Goal: Transaction & Acquisition: Purchase product/service

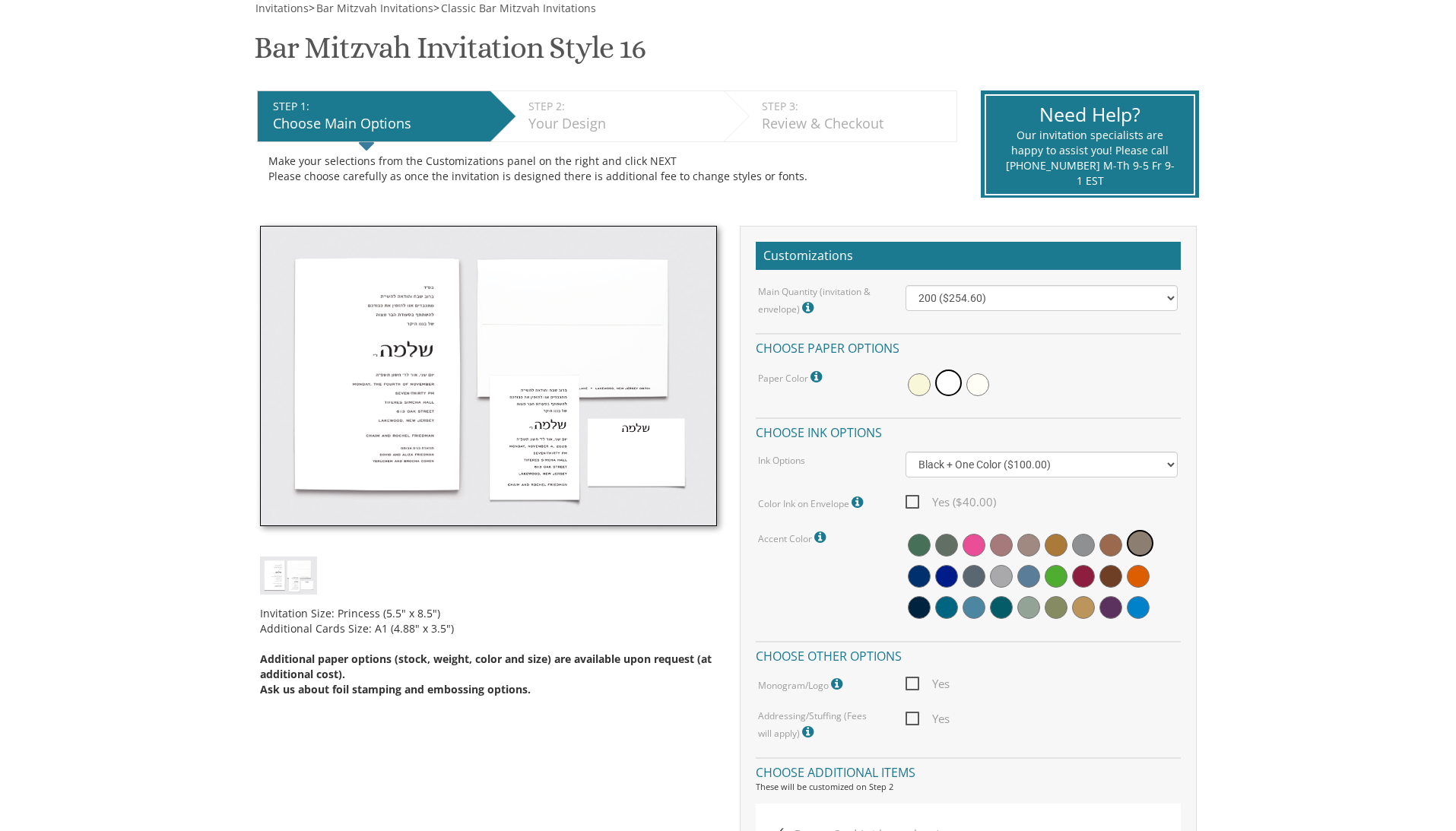
click at [376, 390] on img at bounding box center [488, 376] width 457 height 301
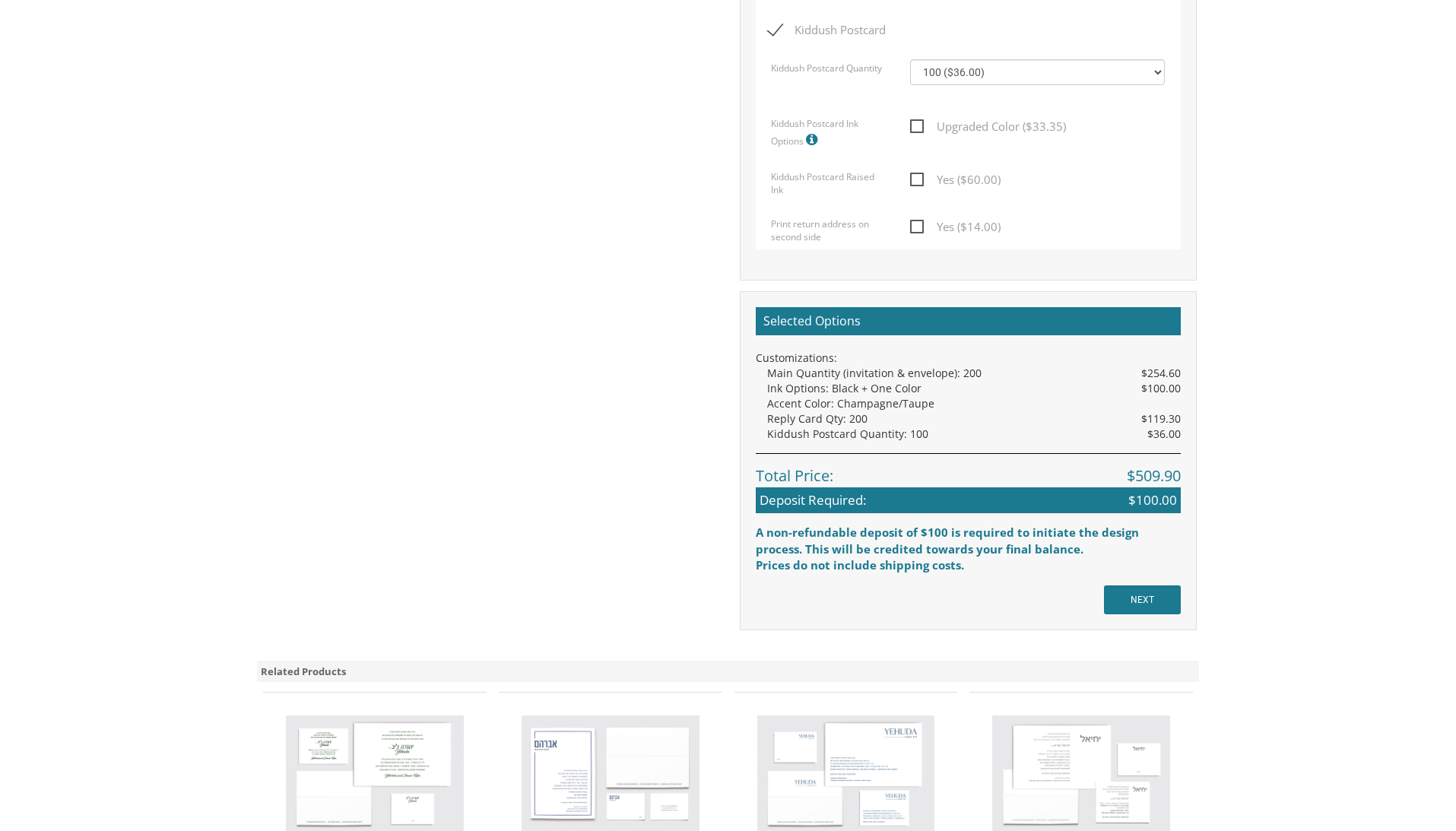
scroll to position [1374, 0]
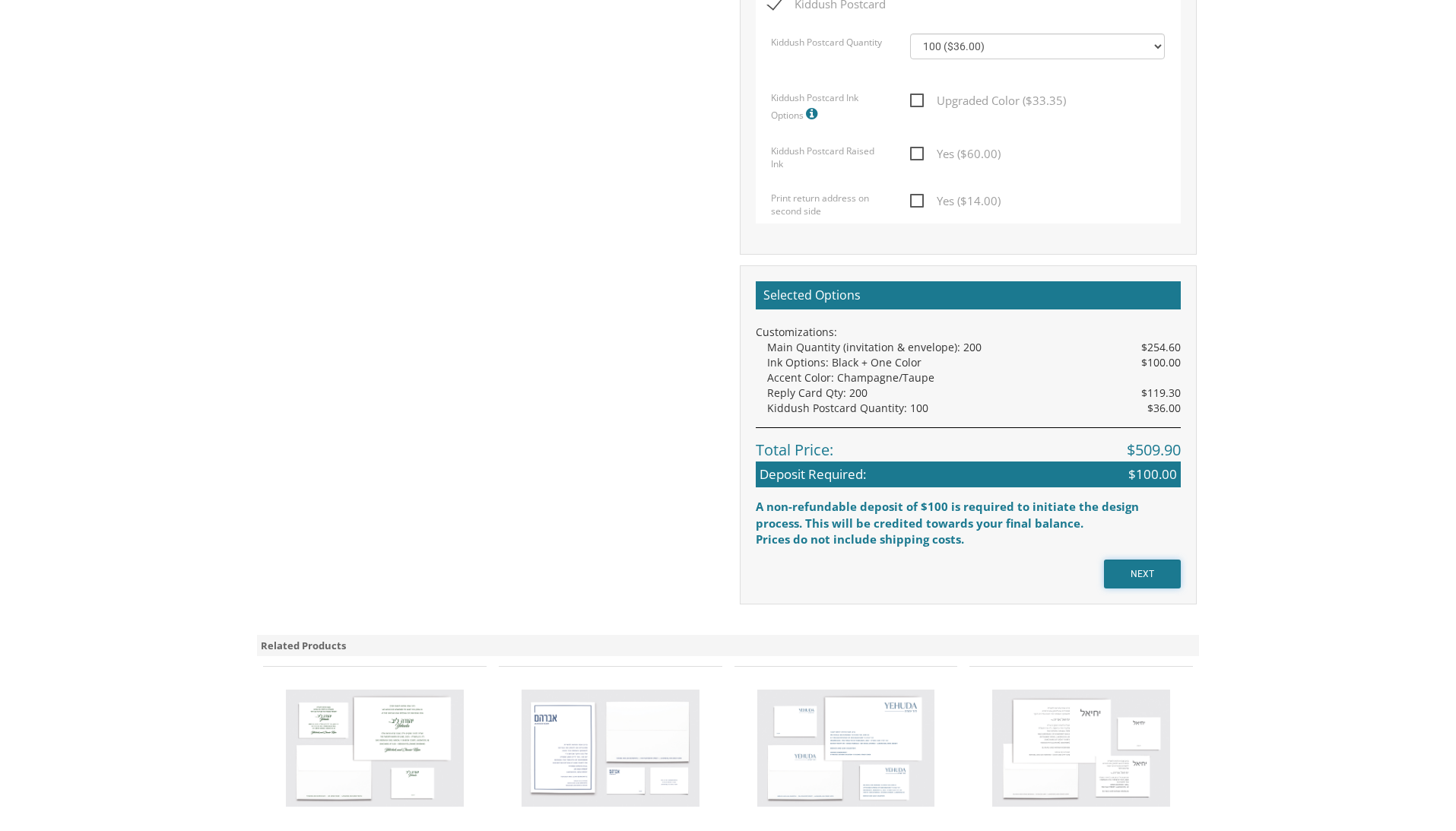
click at [1125, 563] on input "NEXT" at bounding box center [1143, 574] width 77 height 29
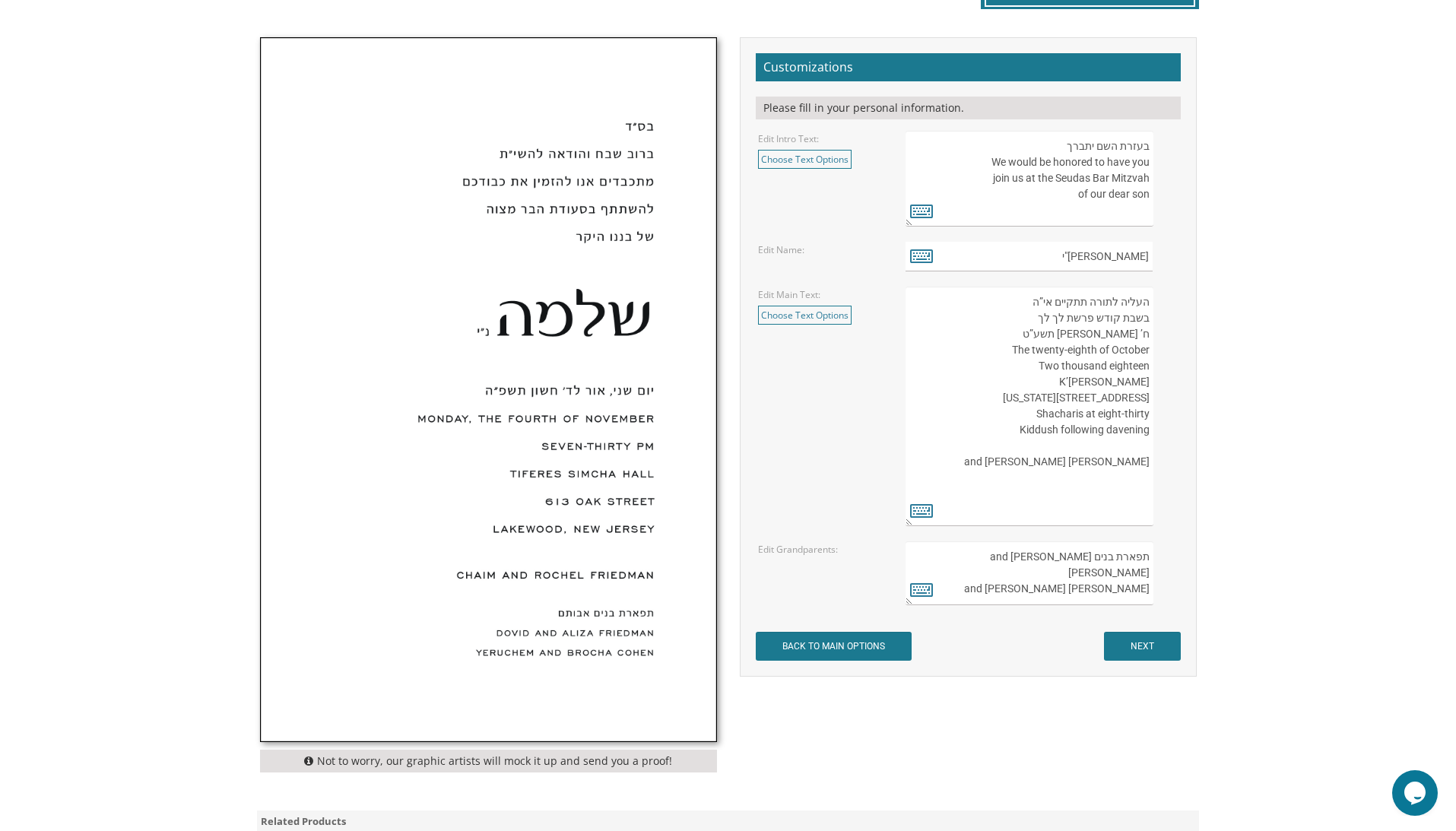
scroll to position [488, 0]
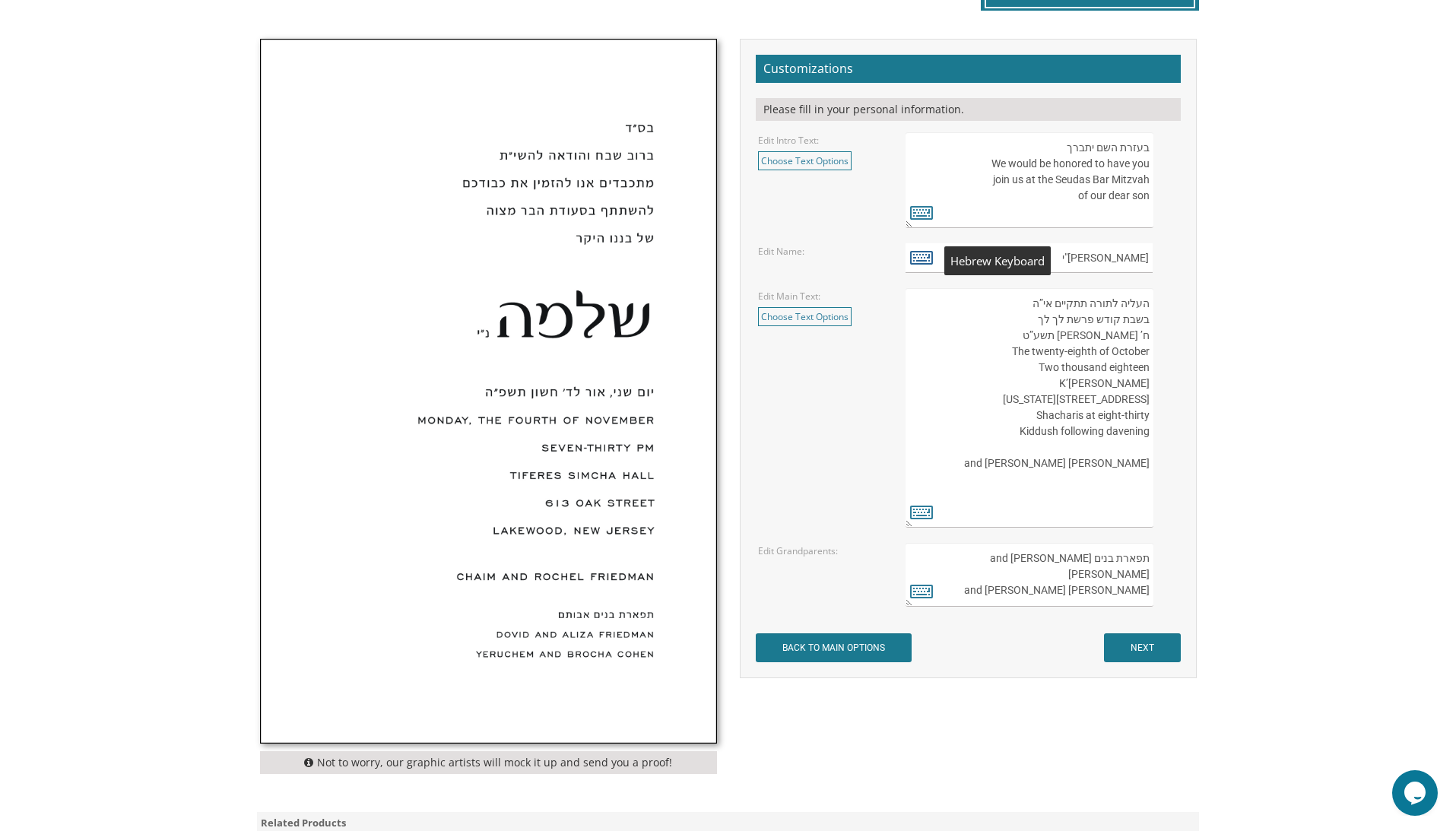
click at [917, 255] on icon at bounding box center [921, 257] width 23 height 22
type textarea "שלמה נ"י"
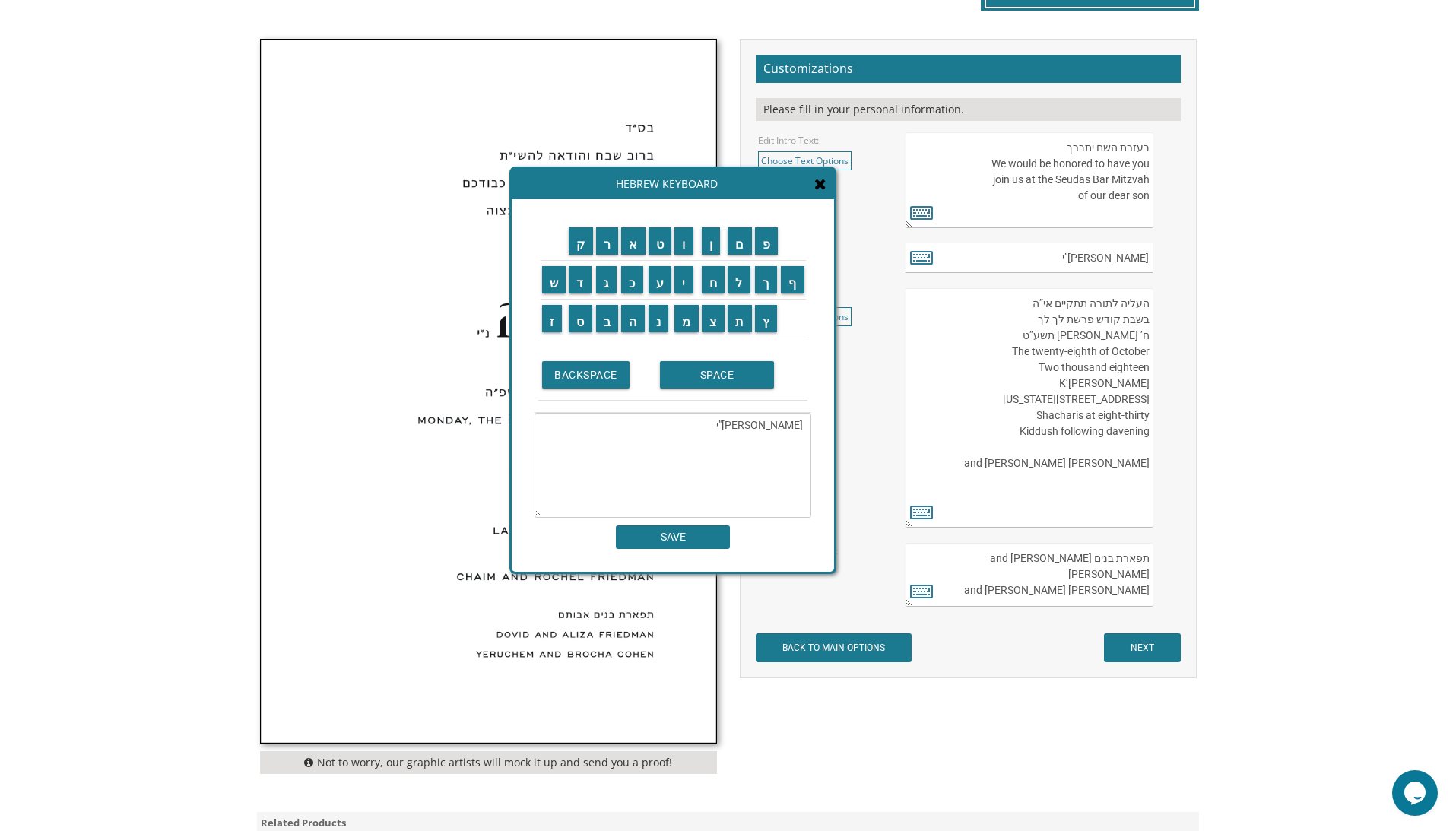
click at [821, 183] on icon at bounding box center [820, 183] width 12 height 15
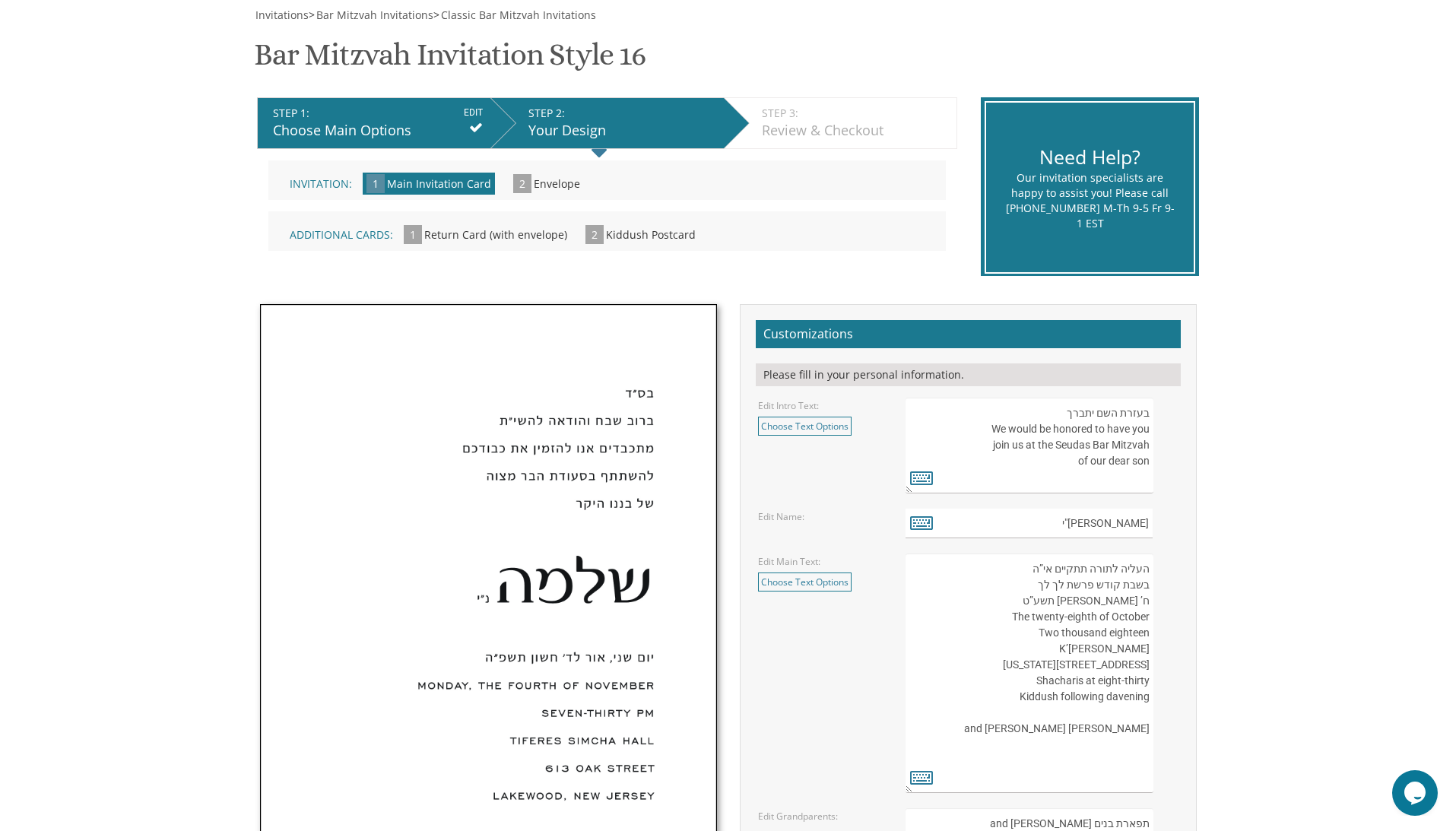
scroll to position [7, 0]
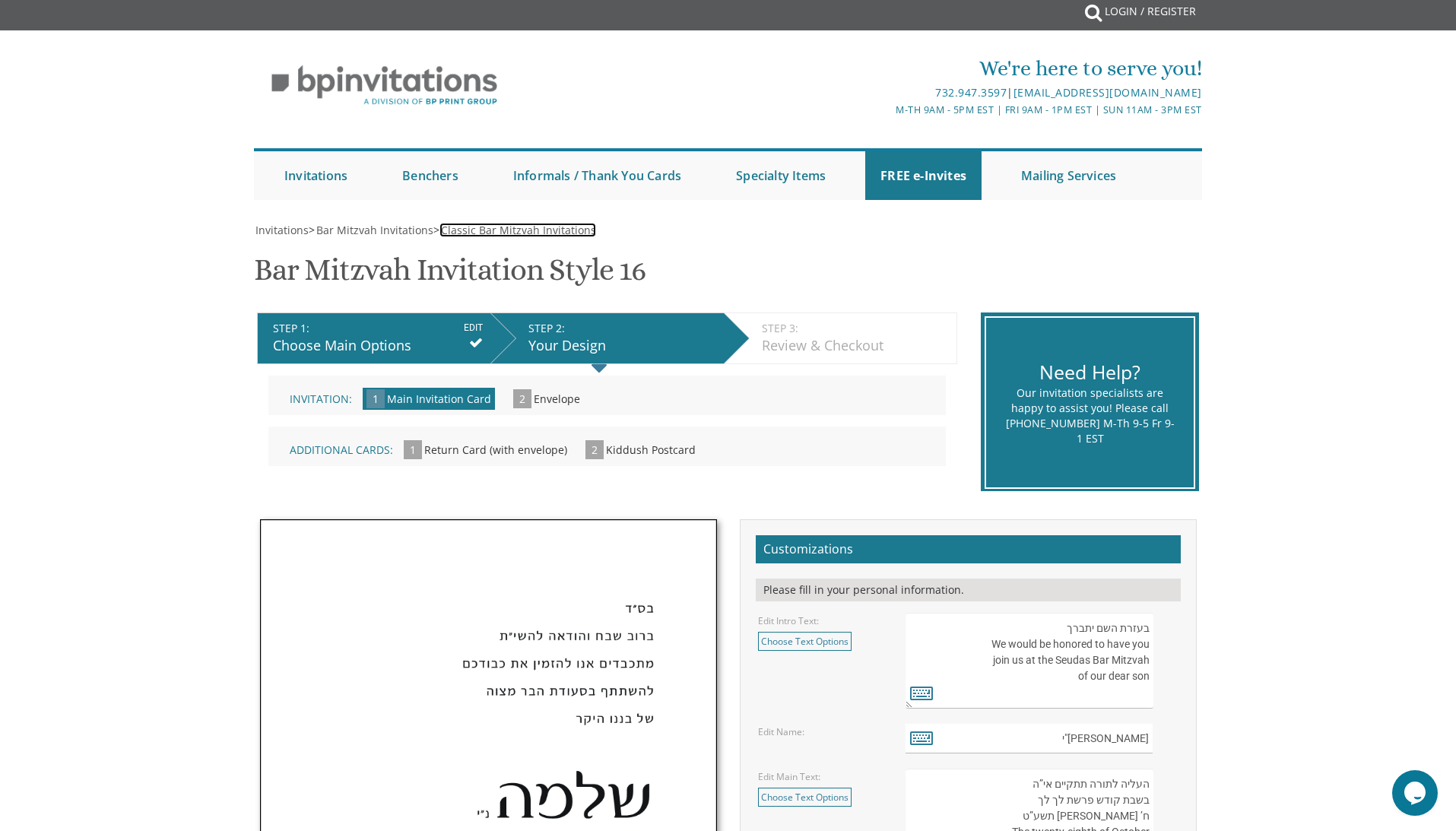
click at [531, 233] on span "Classic Bar Mitzvah Invitations" at bounding box center [519, 230] width 155 height 14
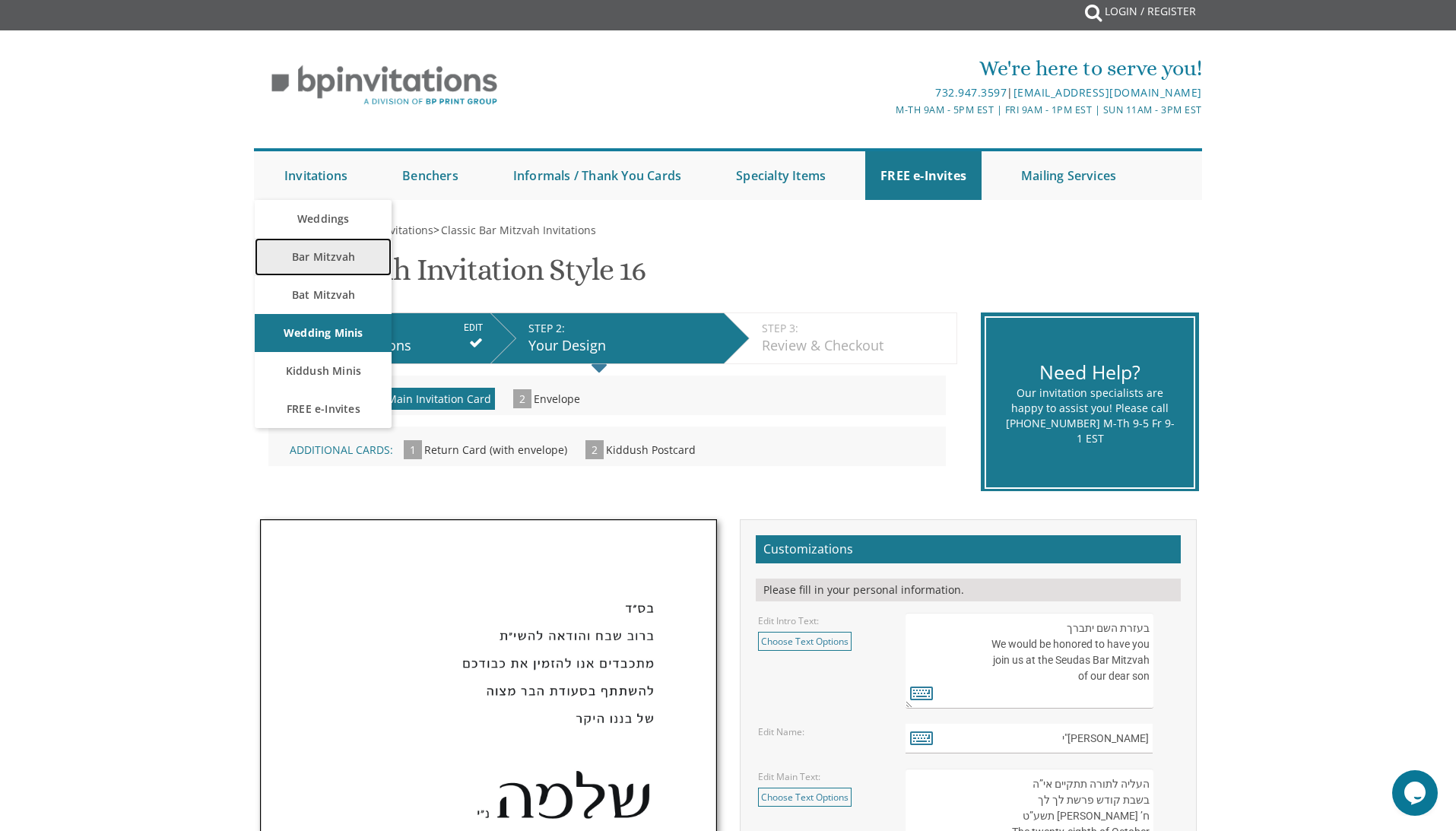
click at [334, 264] on link "Bar Mitzvah" at bounding box center [323, 257] width 137 height 38
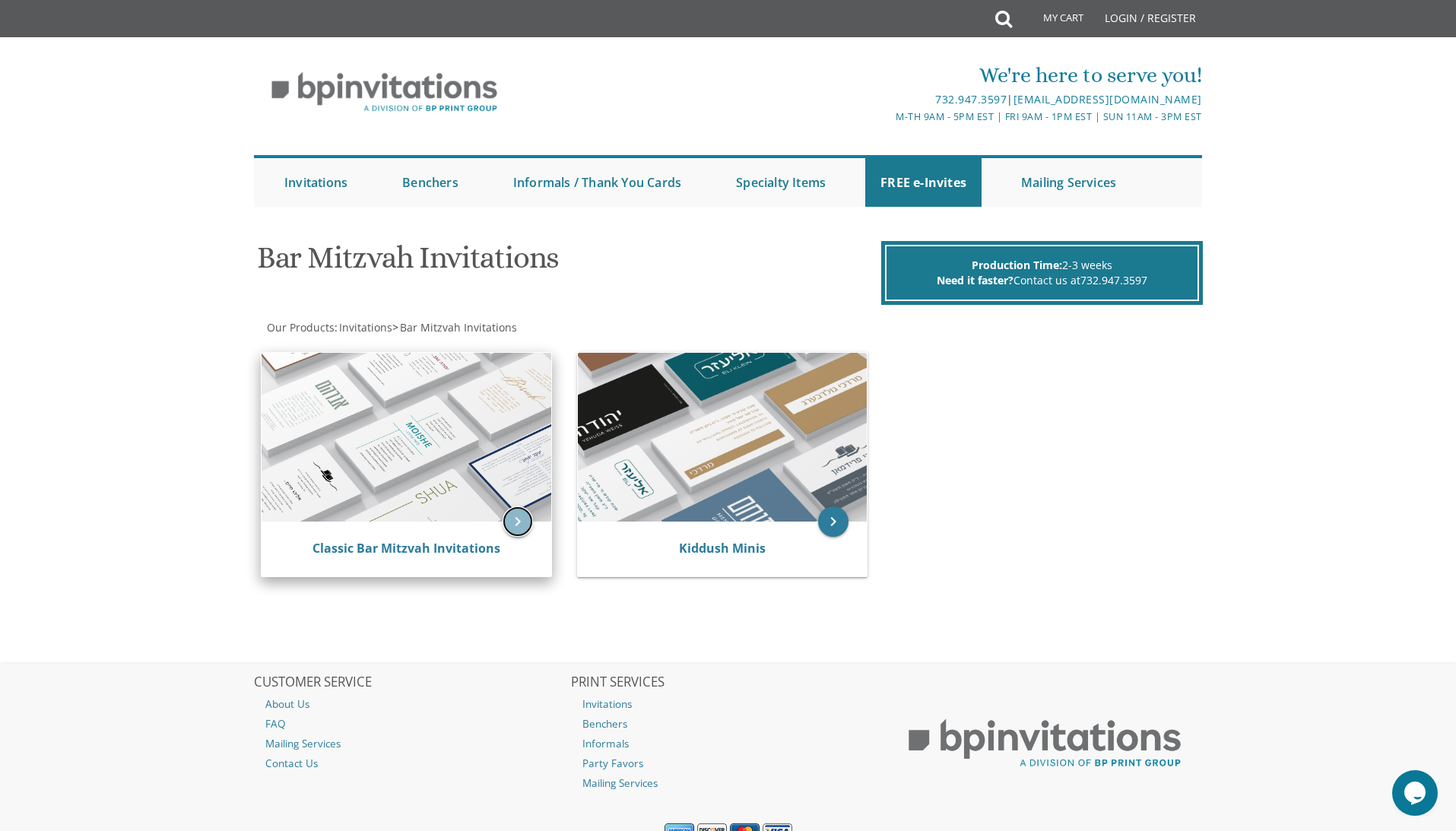
click at [515, 524] on icon "keyboard_arrow_right" at bounding box center [518, 522] width 30 height 30
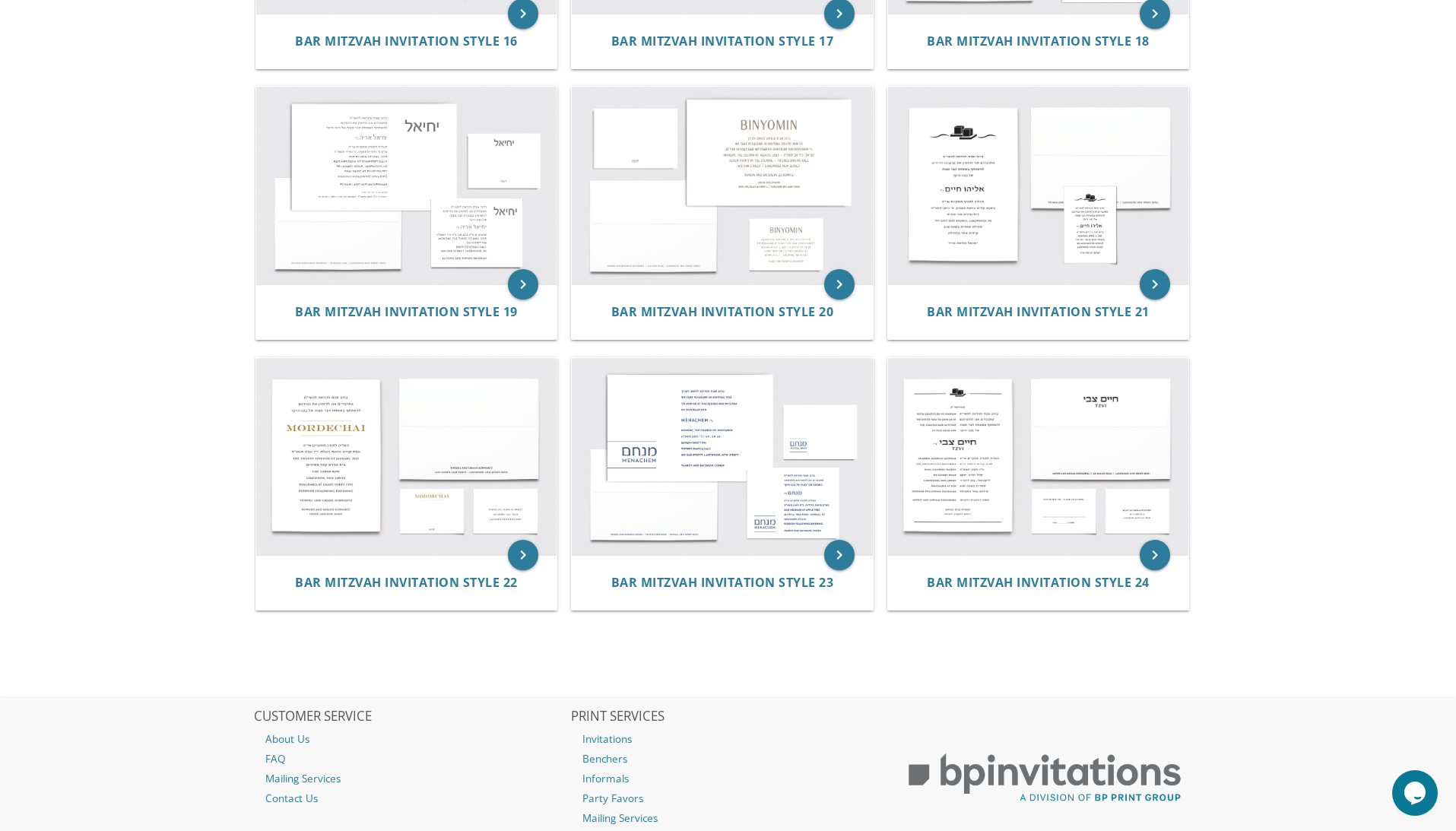
scroll to position [1871, 0]
drag, startPoint x: 984, startPoint y: 491, endPoint x: 382, endPoint y: 9, distance: 771.2
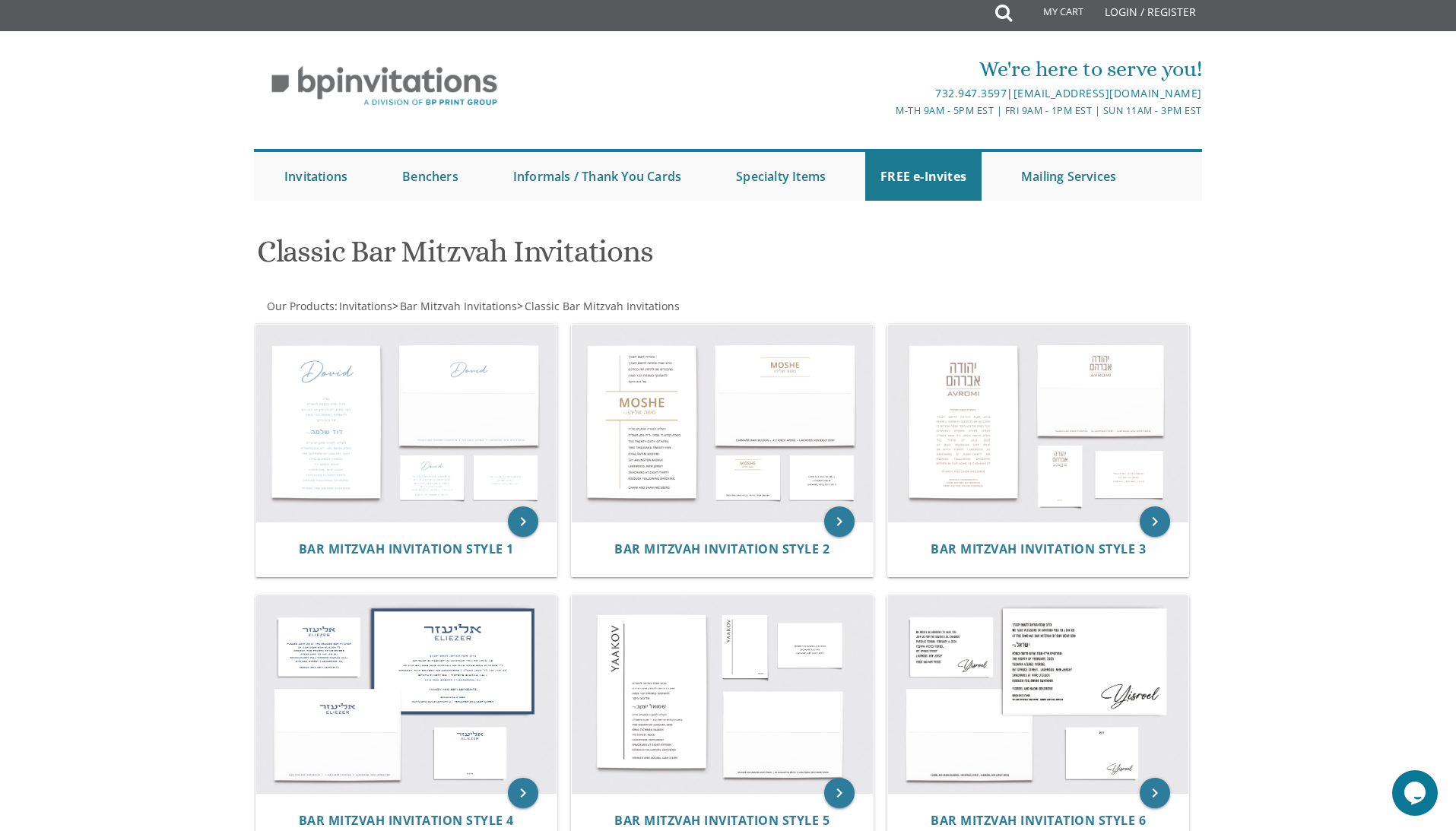
scroll to position [0, 0]
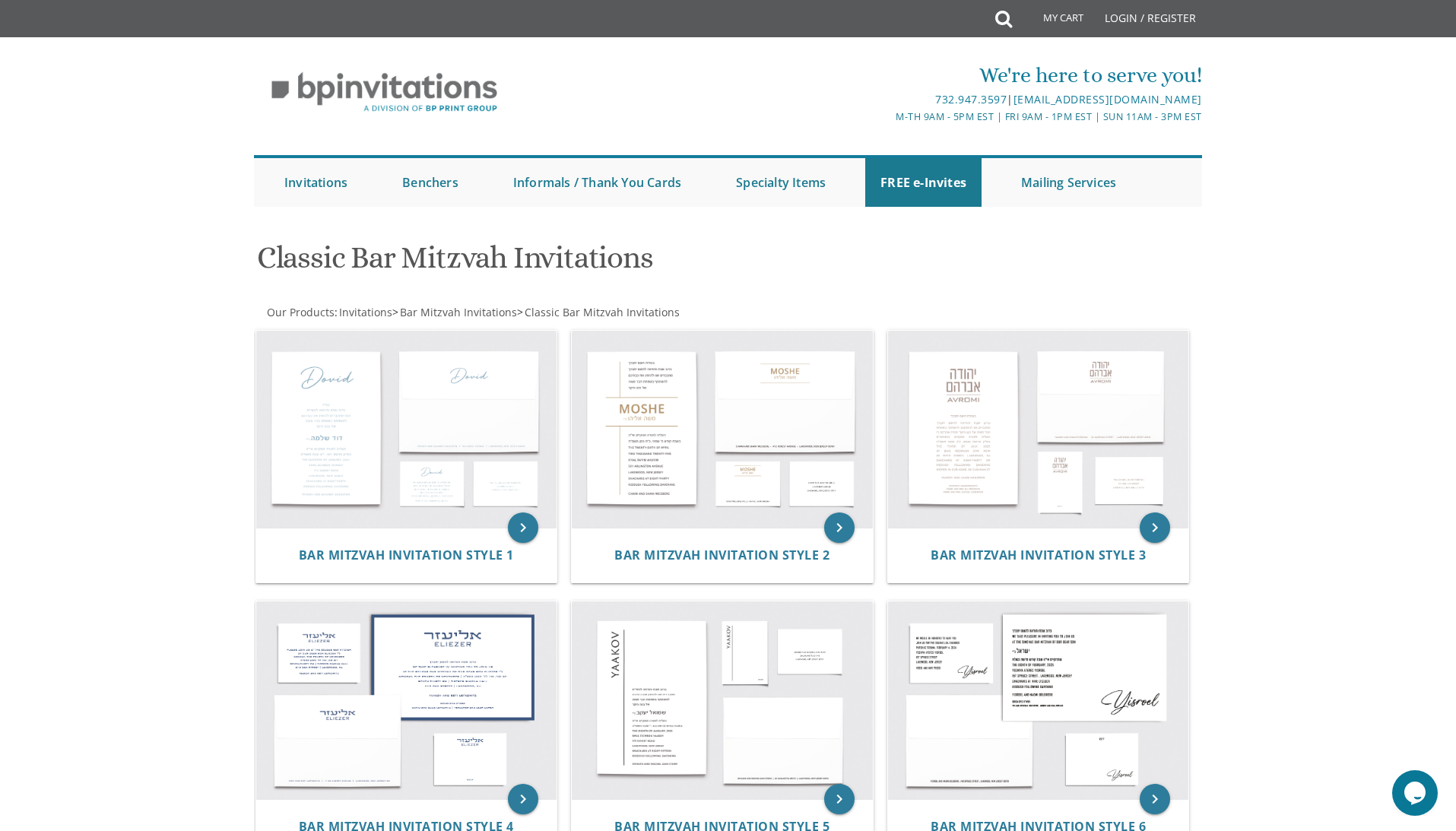
drag, startPoint x: 633, startPoint y: 480, endPoint x: 463, endPoint y: 2, distance: 507.3
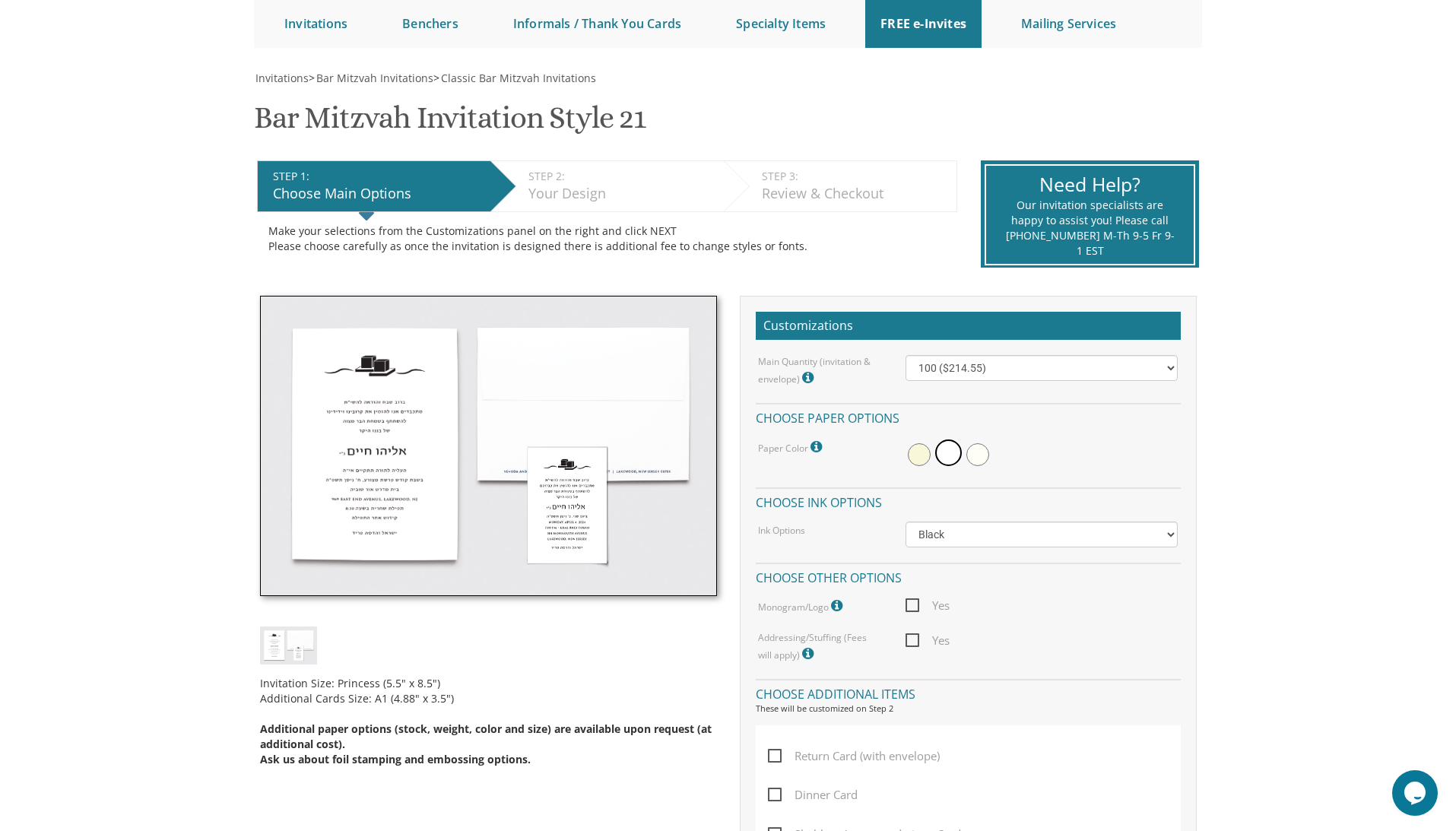
scroll to position [166, 0]
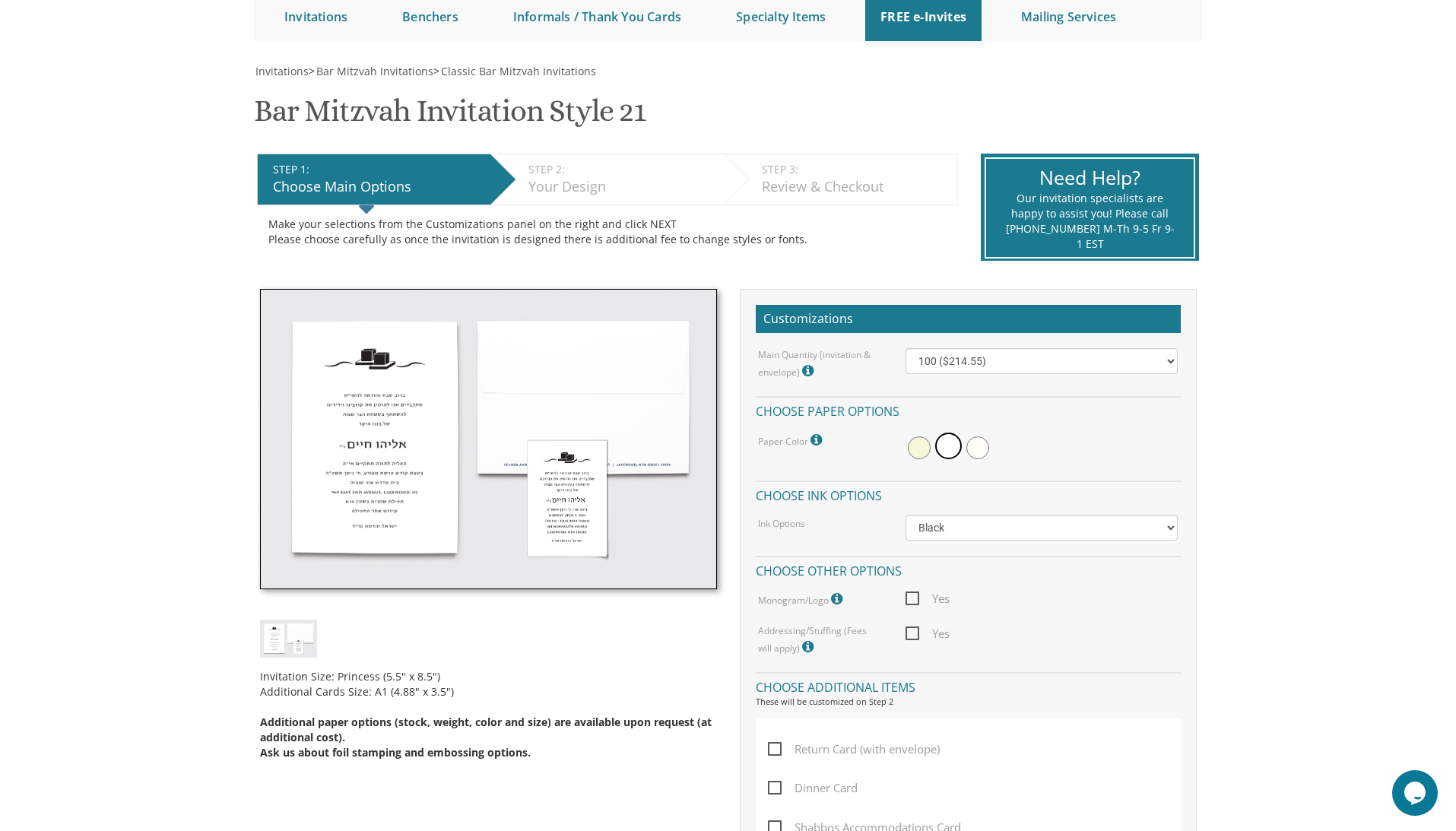
click at [435, 420] on img at bounding box center [488, 440] width 457 height 301
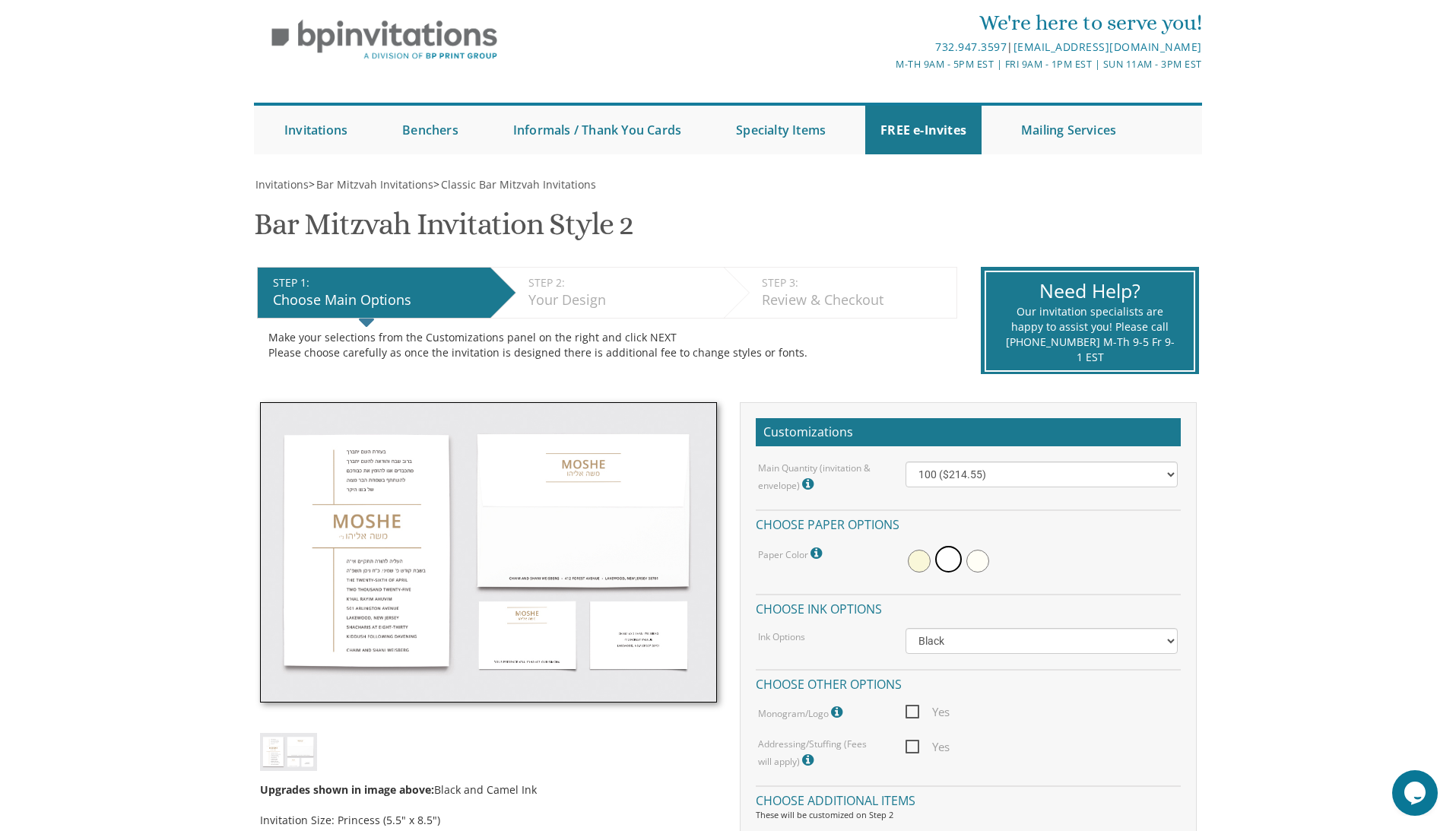
scroll to position [54, 0]
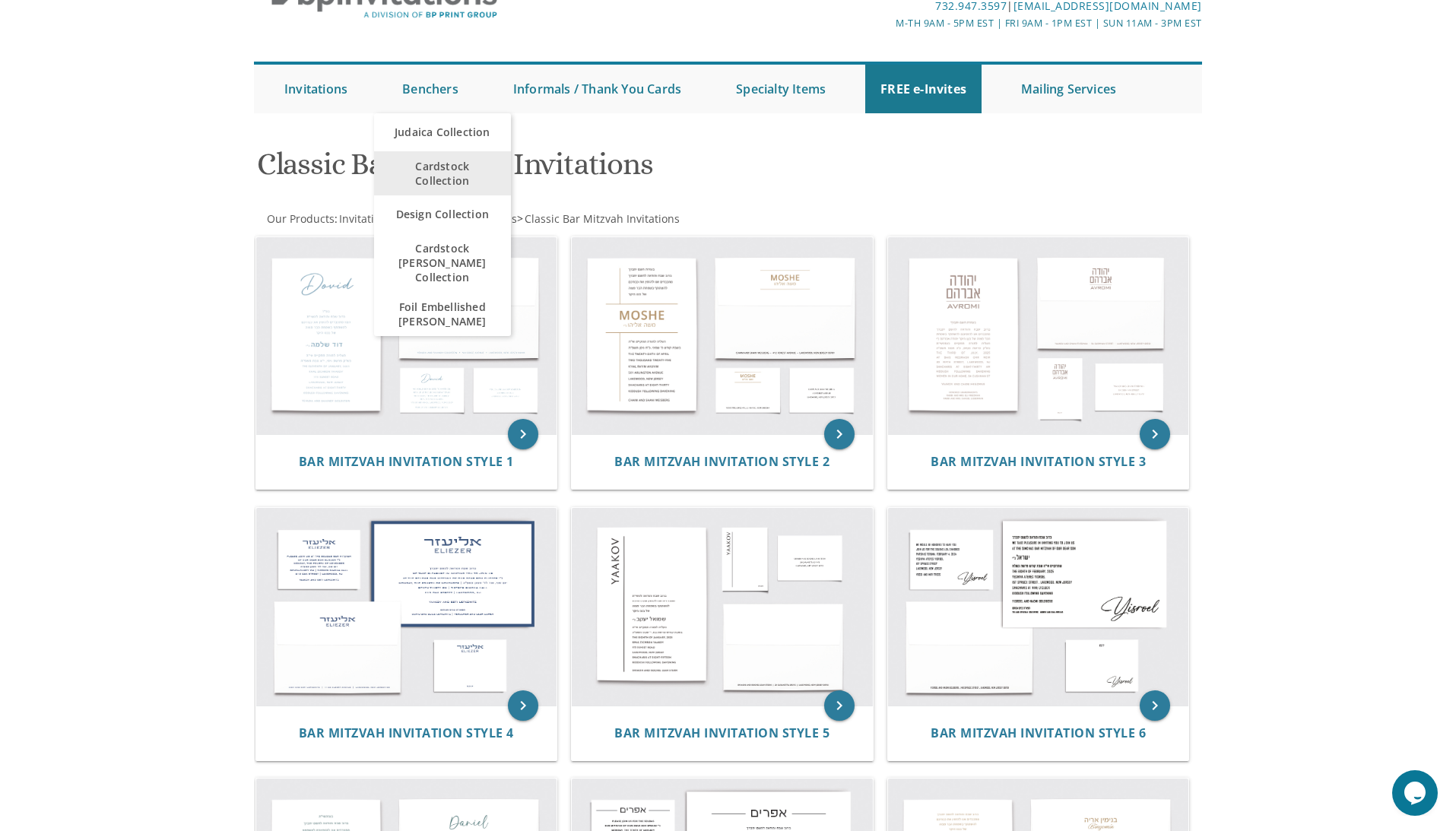
scroll to position [98, 0]
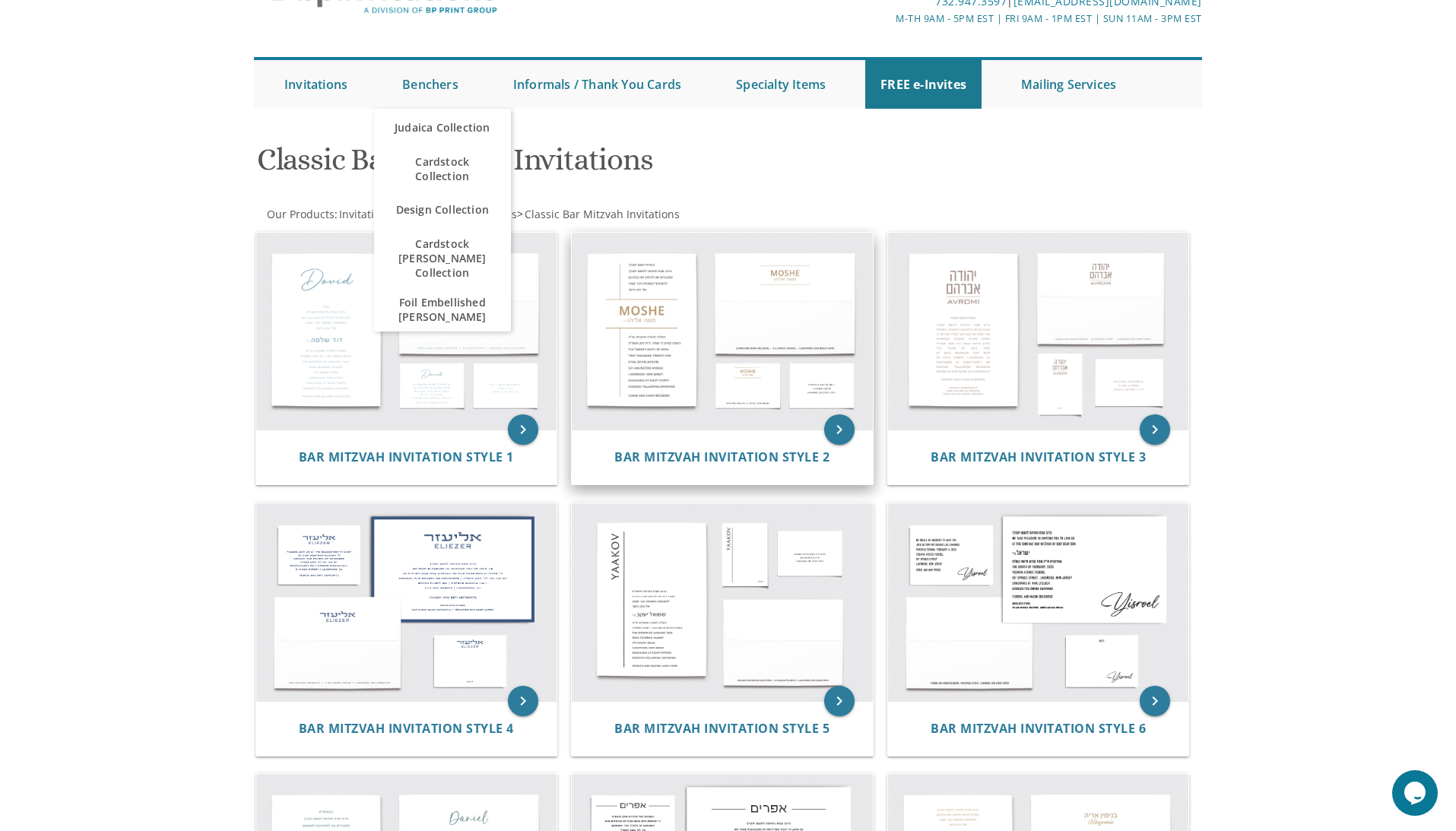
click at [653, 267] on img at bounding box center [722, 331] width 301 height 198
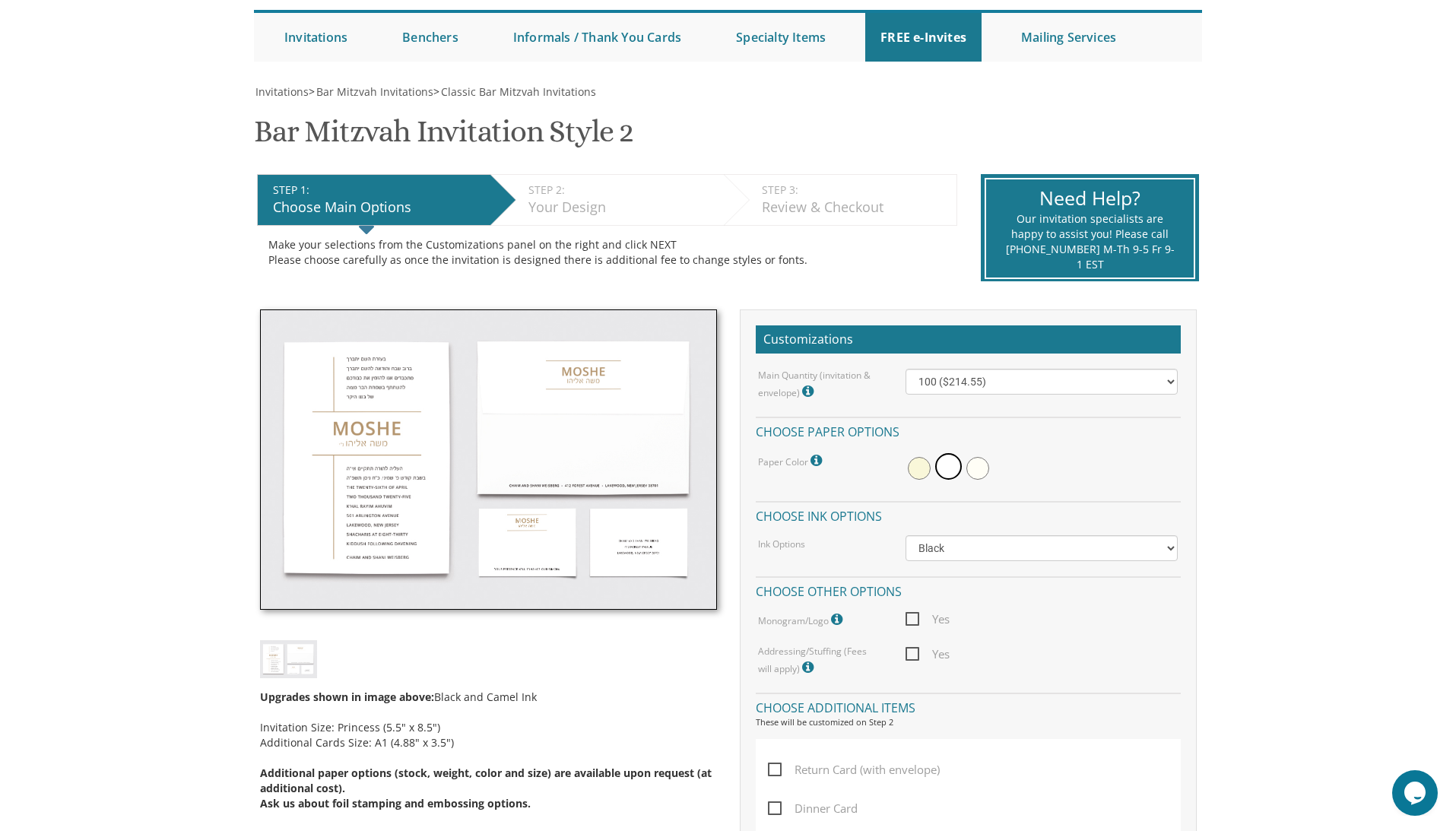
scroll to position [155, 0]
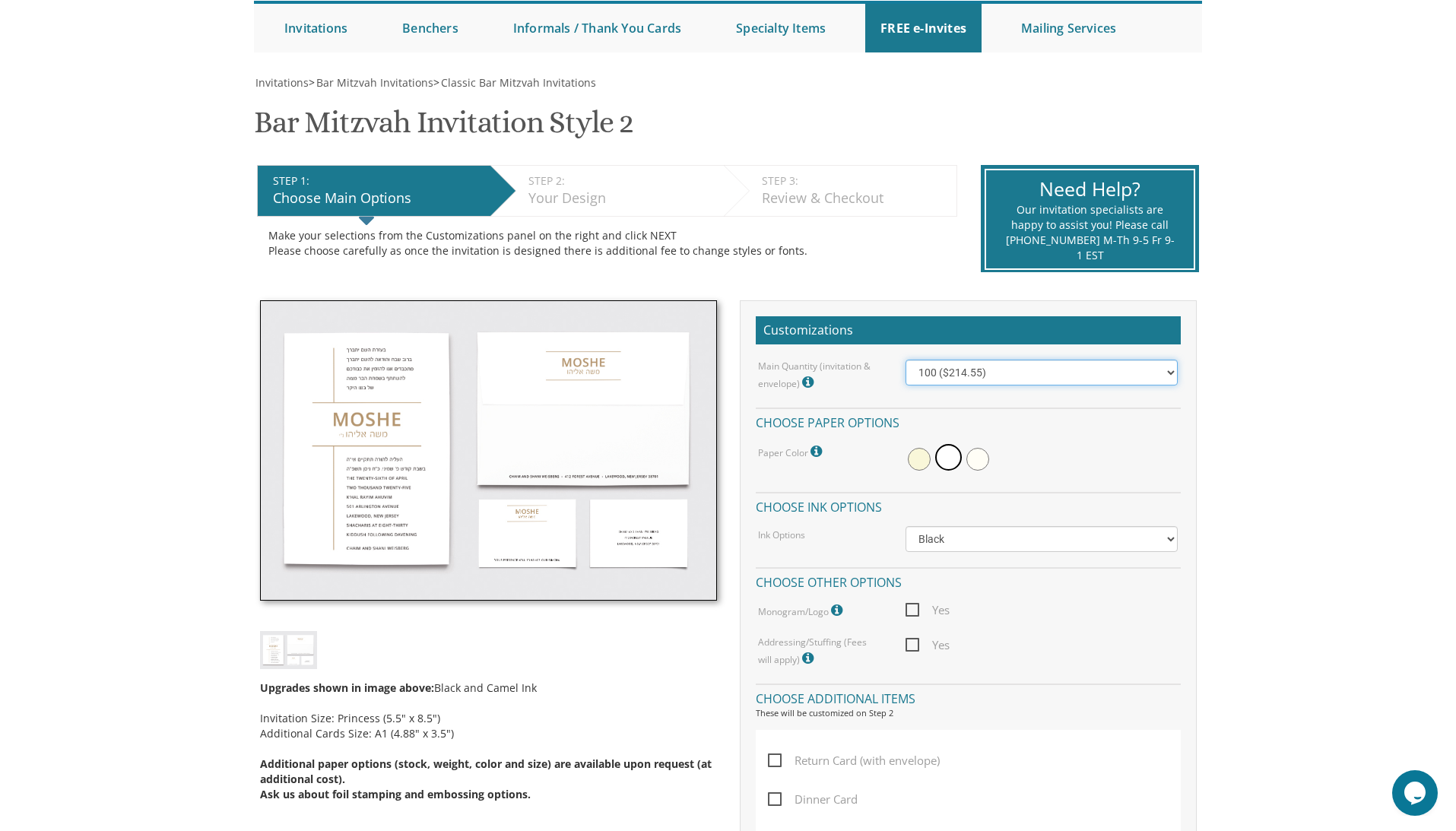
click at [1001, 371] on select "100 ($214.55) 200 ($254.60) 300 ($294.25) 400 ($333.55) 500 ($373.90) 600 ($413…" at bounding box center [1042, 372] width 272 height 26
select select "200"
click at [906, 359] on select "100 ($214.55) 200 ($254.60) 300 ($294.25) 400 ($333.55) 500 ($373.90) 600 ($413…" at bounding box center [1042, 372] width 272 height 26
click at [983, 538] on select "Black Colored Ink ($65.00) Black + One Color ($100.00) Two Colors ($137.95)" at bounding box center [1042, 539] width 272 height 26
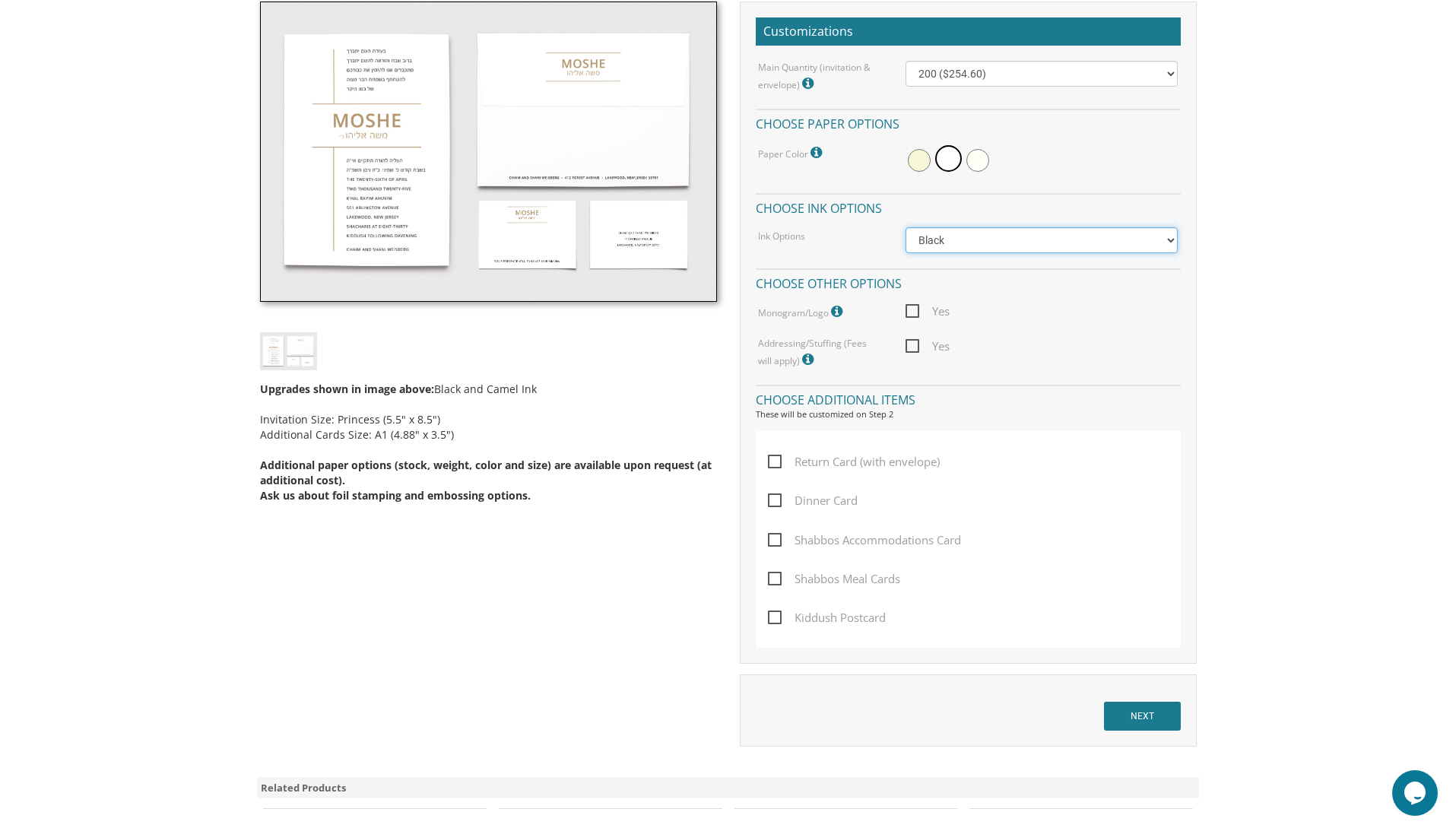
scroll to position [454, 0]
click at [932, 536] on span "Shabbos Accommodations Card" at bounding box center [864, 540] width 193 height 19
click at [778, 536] on input "Shabbos Accommodations Card" at bounding box center [773, 538] width 10 height 10
click at [932, 536] on span "Shabbos Accommodations Card" at bounding box center [864, 540] width 193 height 19
click at [778, 536] on input "Shabbos Accommodations Card" at bounding box center [773, 538] width 10 height 10
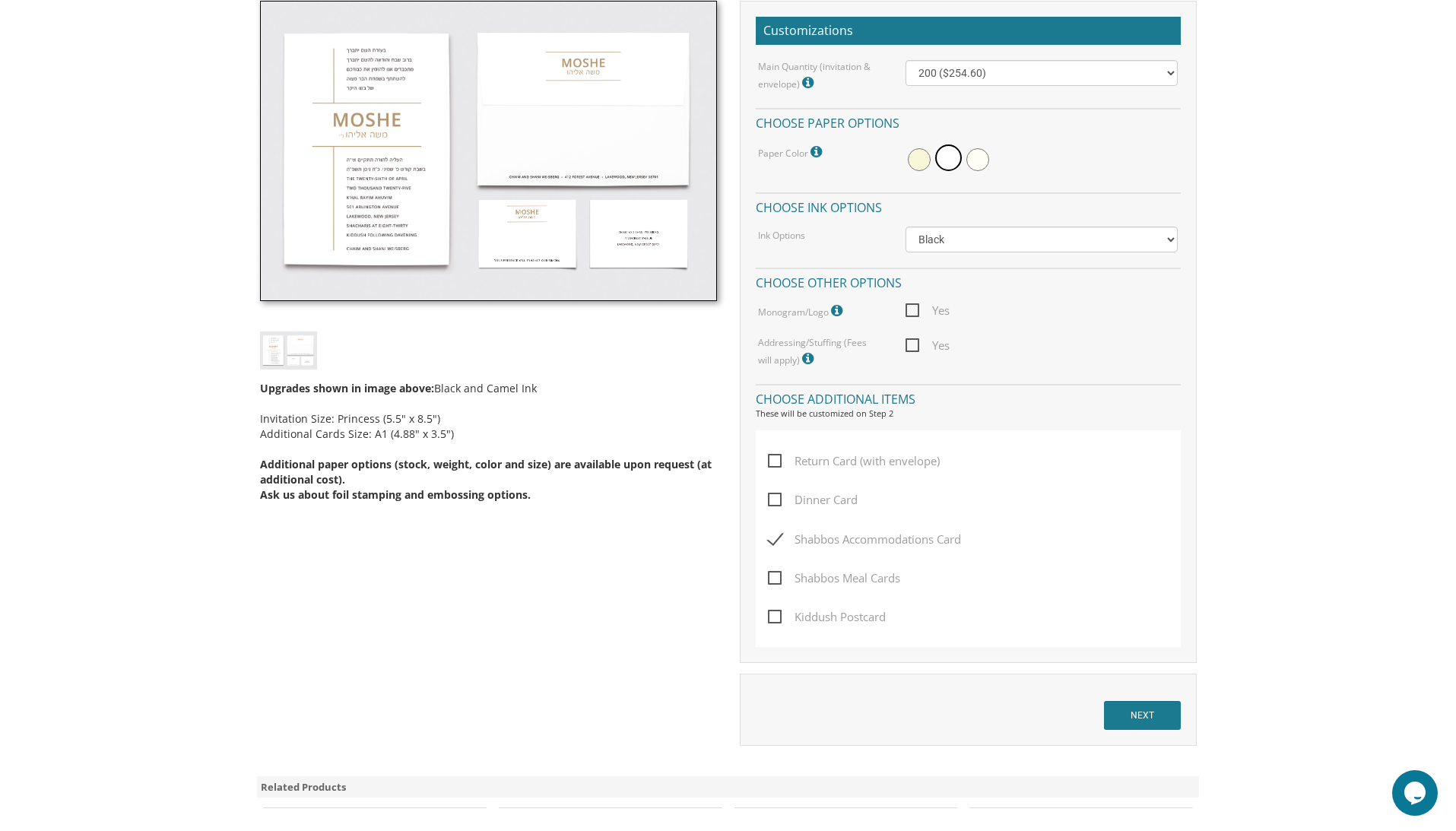
checkbox input "false"
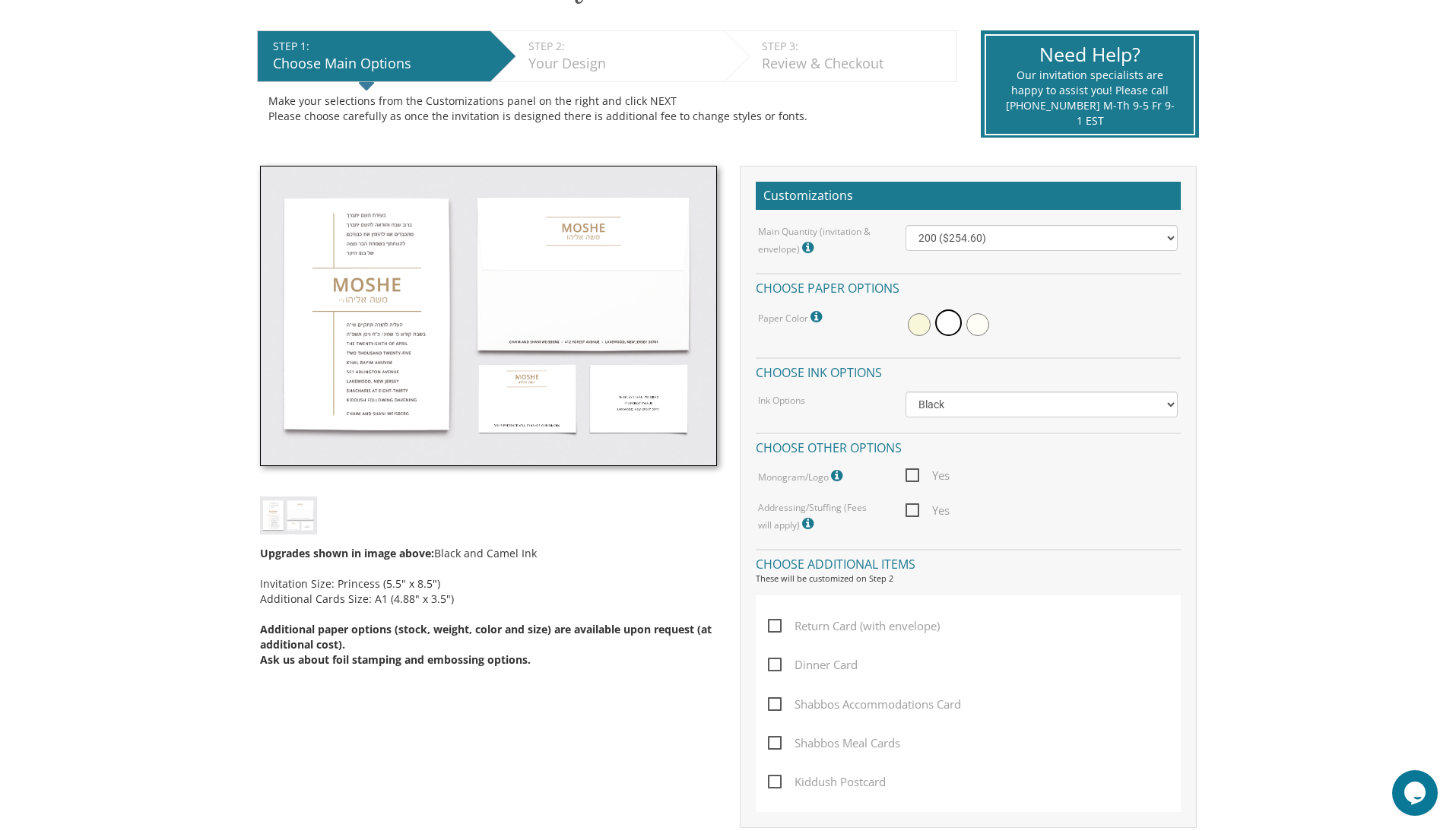
scroll to position [138, 0]
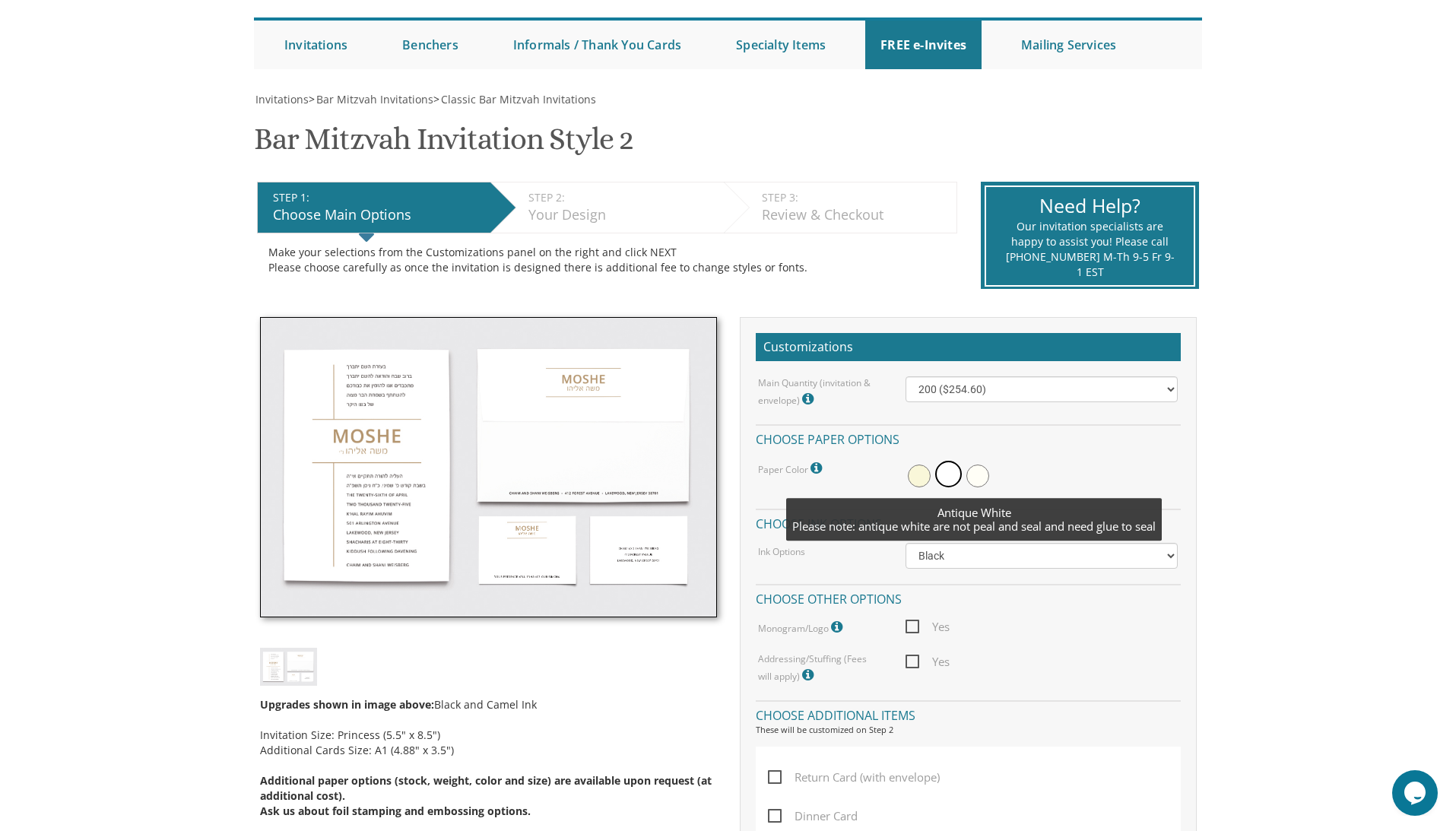
click at [977, 484] on span at bounding box center [978, 476] width 23 height 23
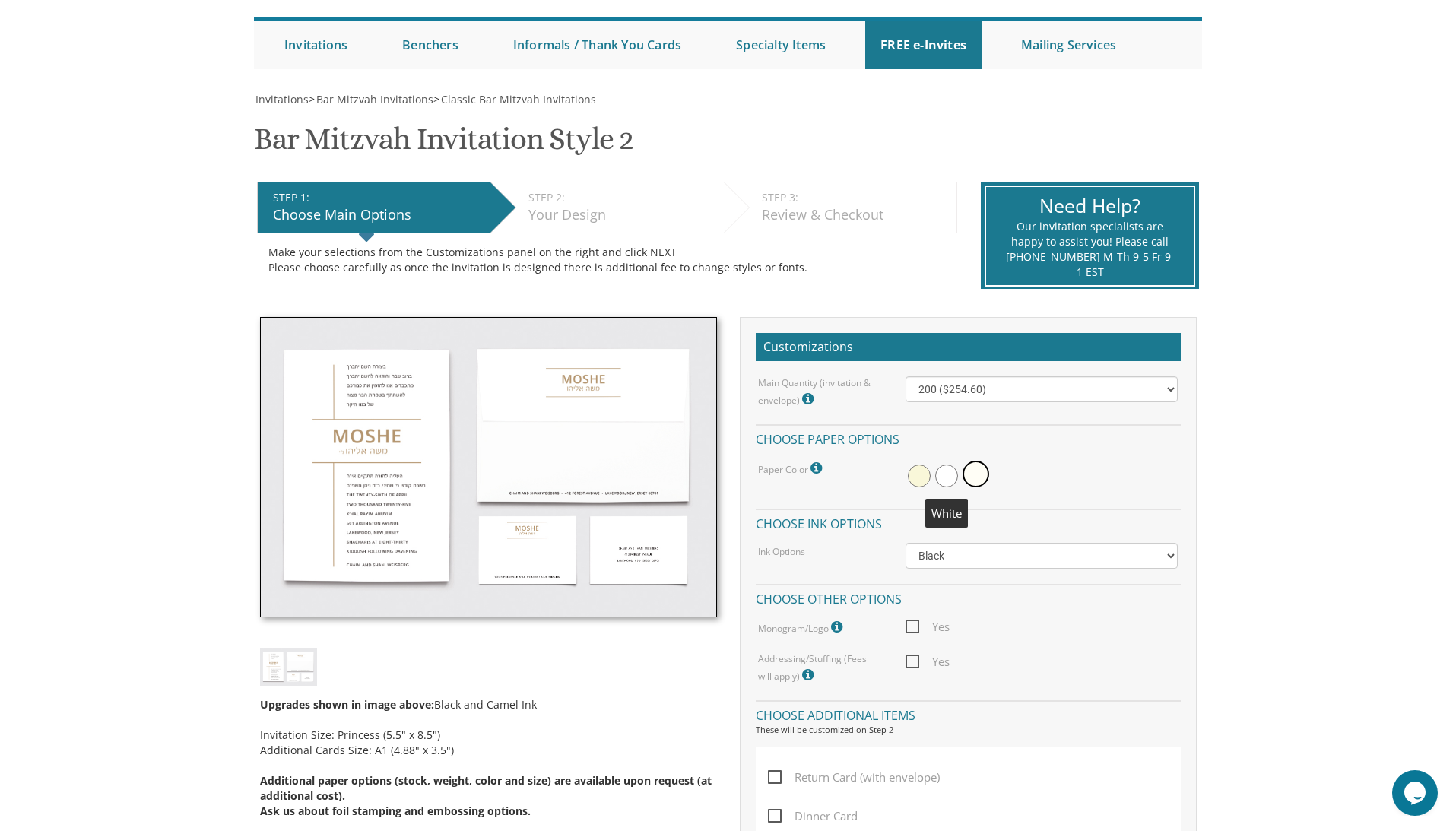
click at [945, 477] on span at bounding box center [947, 476] width 23 height 23
click at [922, 477] on span at bounding box center [919, 476] width 23 height 23
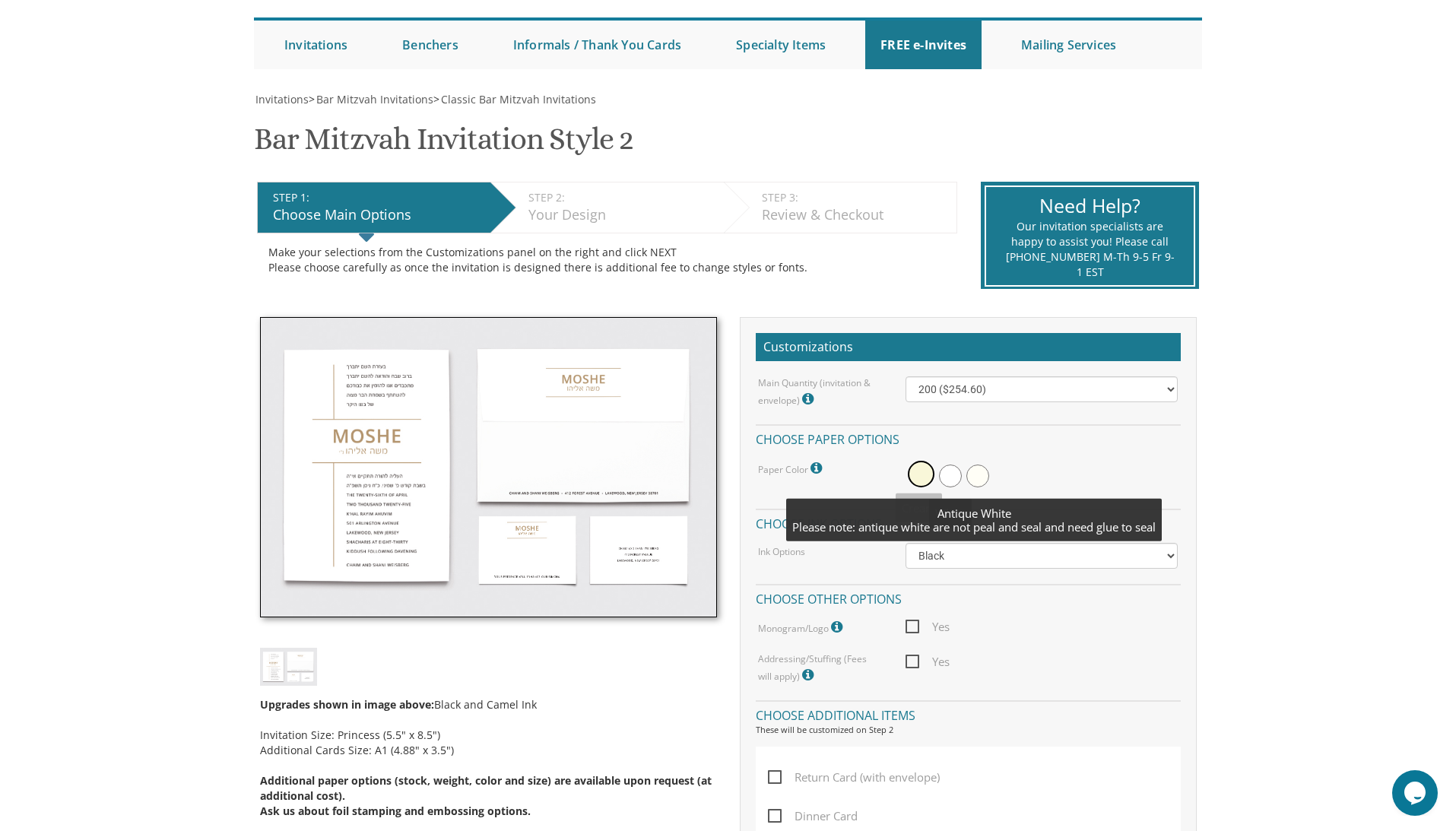
click at [975, 477] on span at bounding box center [978, 476] width 23 height 23
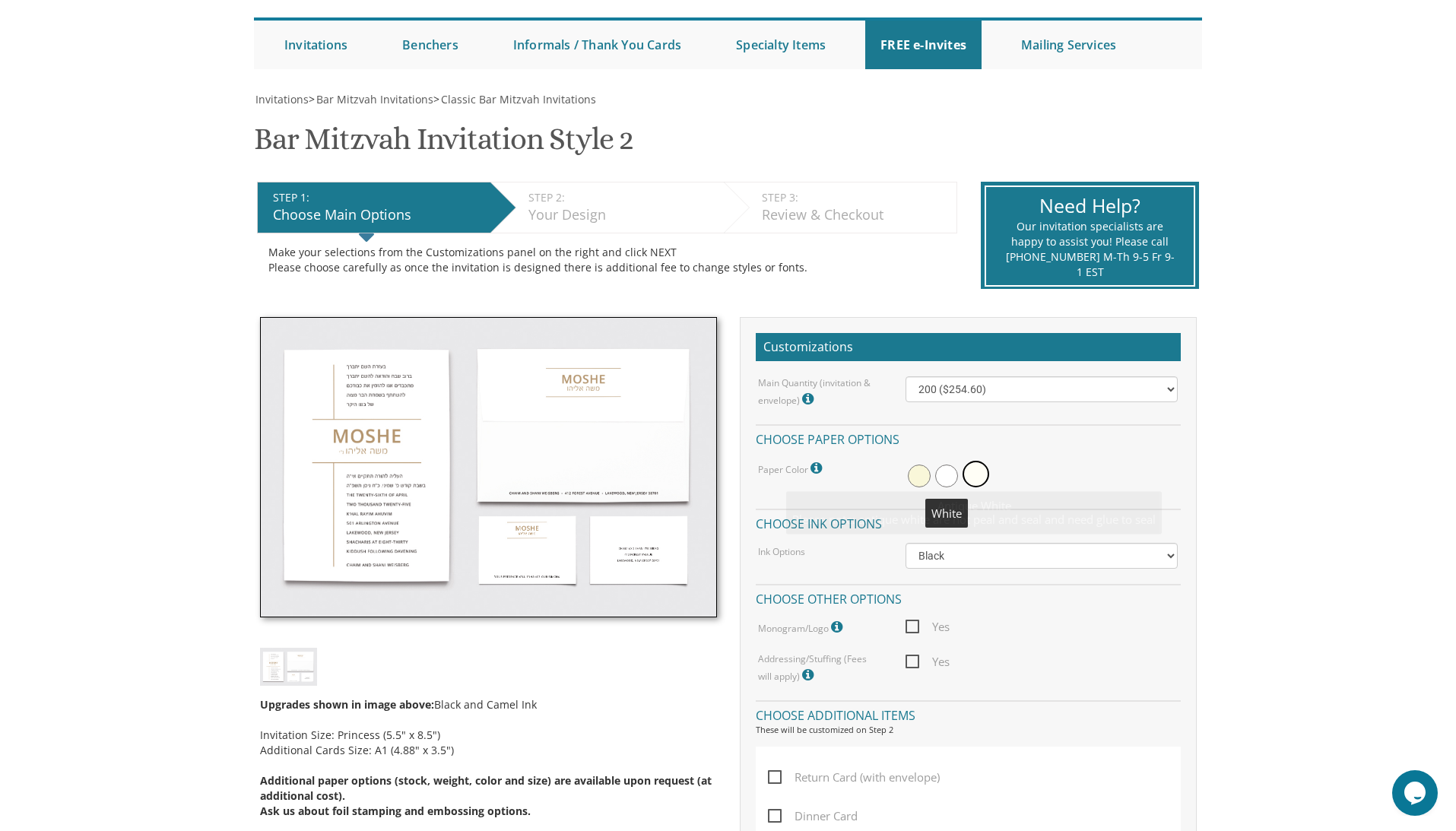
click at [953, 480] on span at bounding box center [947, 476] width 23 height 23
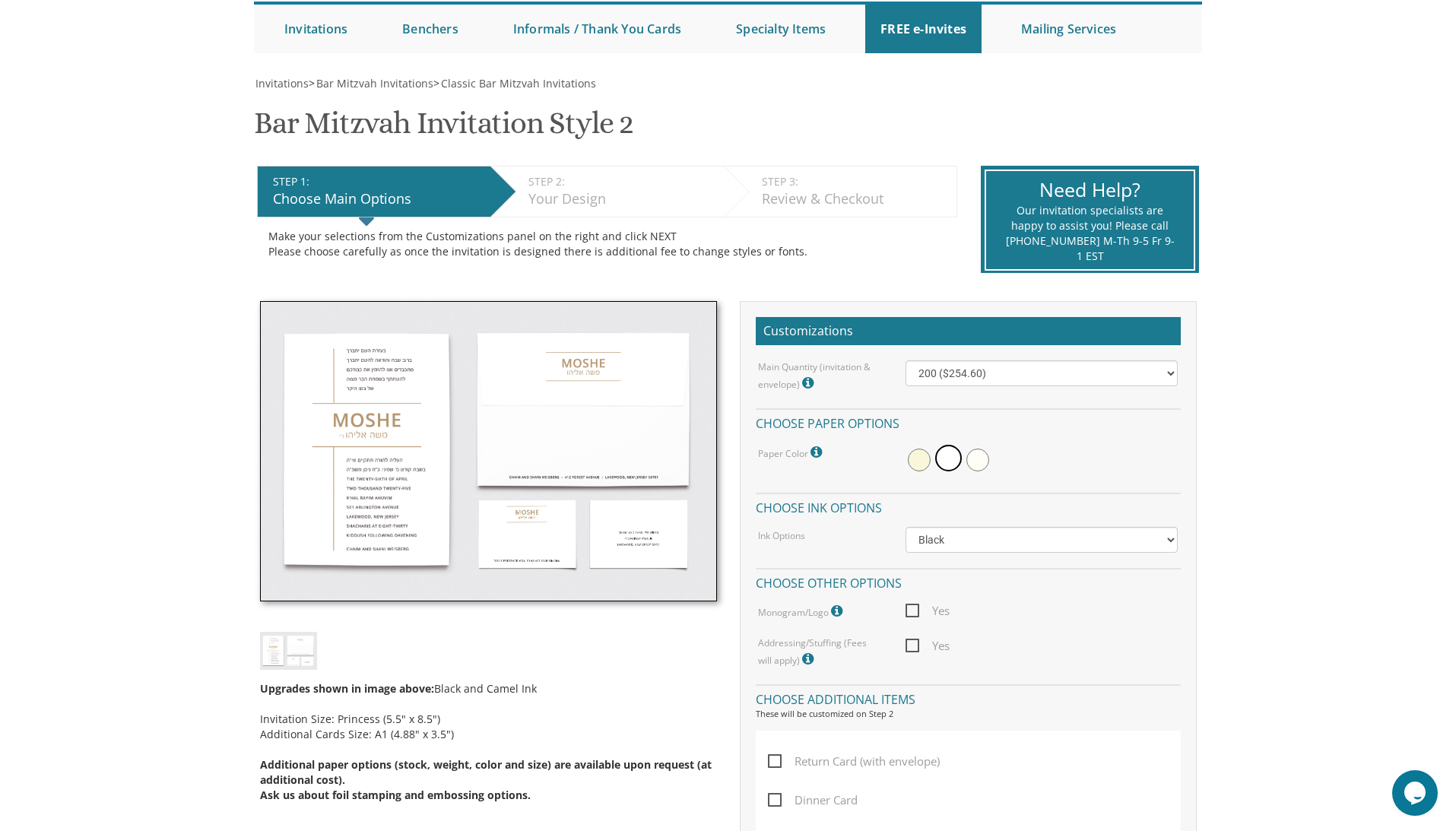
scroll to position [159, 0]
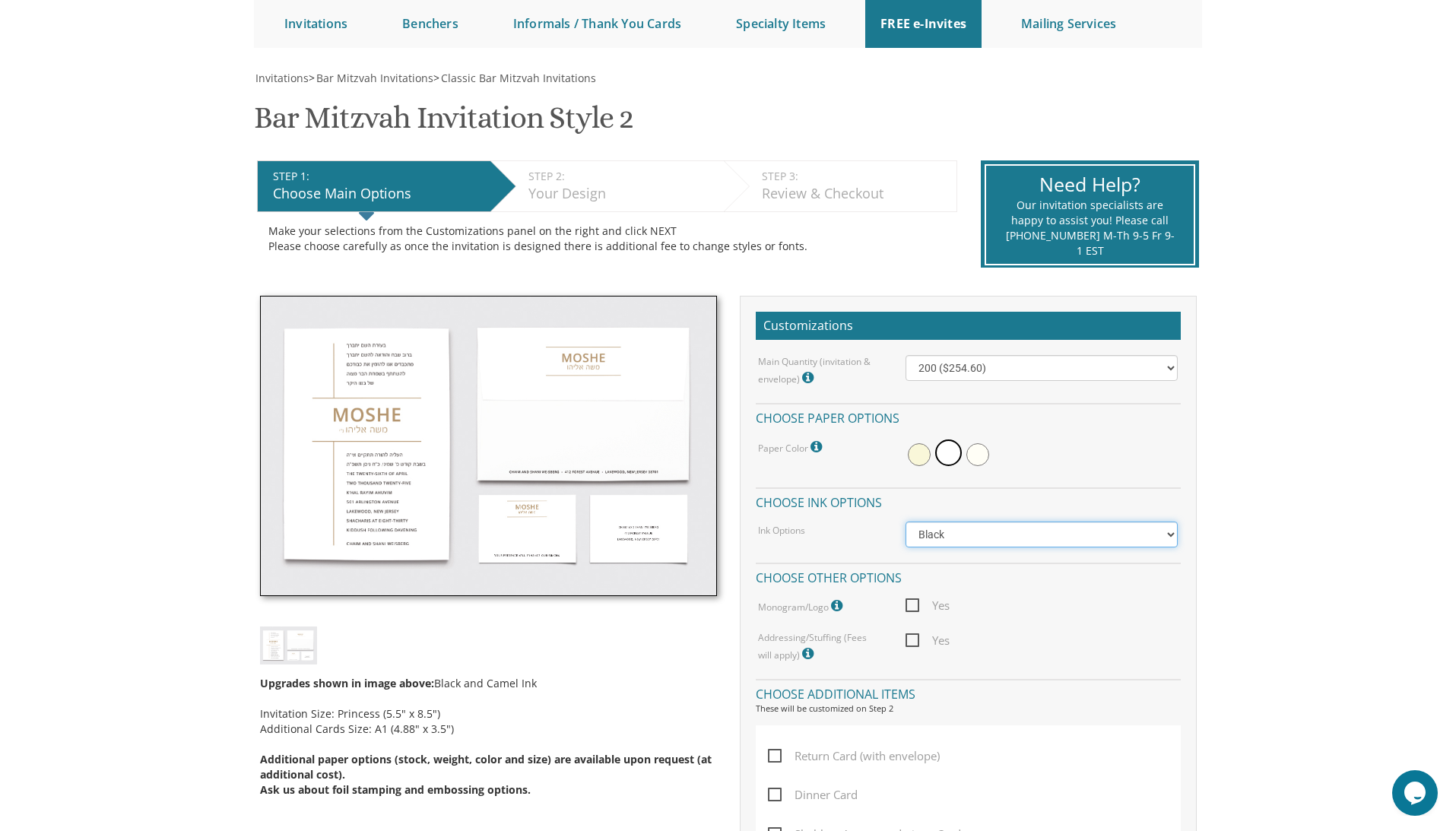
click at [1015, 524] on select "Black Colored Ink ($65.00) Black + One Color ($100.00) Two Colors ($137.95)" at bounding box center [1042, 535] width 272 height 26
click at [835, 257] on div "Make your selections from the Customizations panel on the right and click NEXT …" at bounding box center [607, 239] width 700 height 54
